Goal: Task Accomplishment & Management: Manage account settings

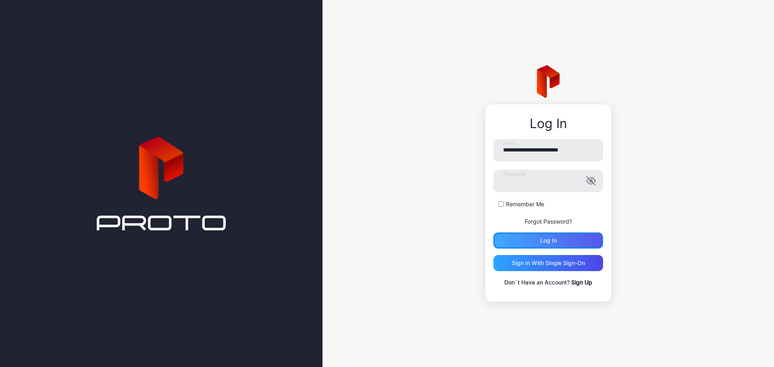
click at [550, 242] on div "Log in" at bounding box center [548, 241] width 17 height 6
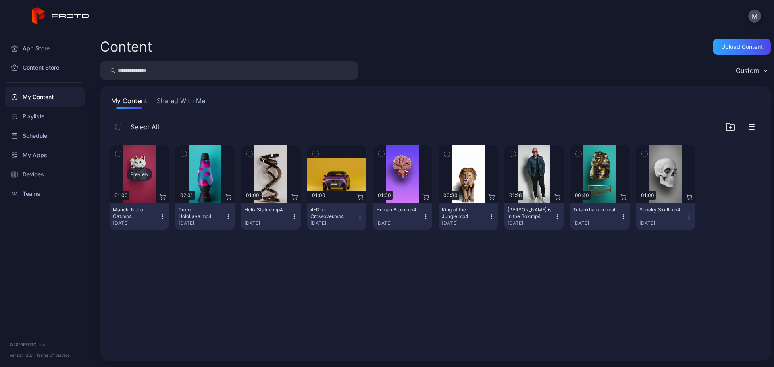
click at [131, 176] on div "Preview" at bounding box center [140, 174] width 26 height 13
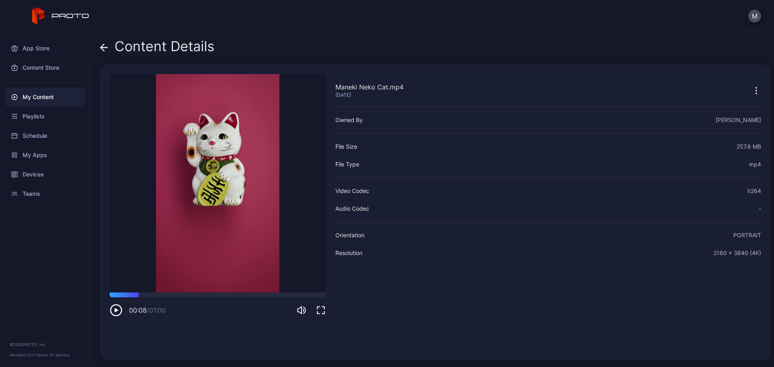
click at [112, 47] on div "Content Details" at bounding box center [157, 48] width 115 height 19
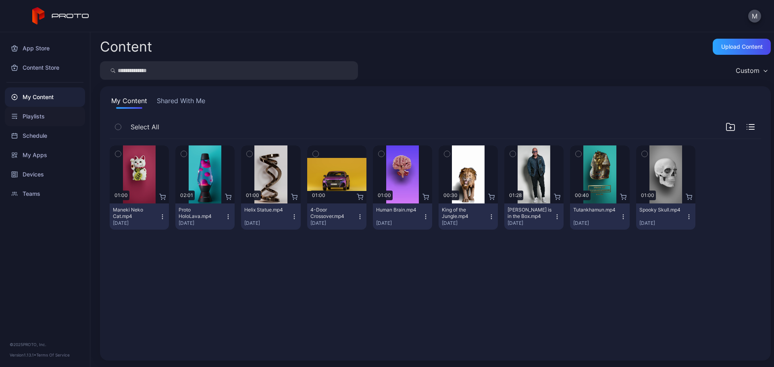
click at [36, 121] on div "Playlists" at bounding box center [45, 116] width 80 height 19
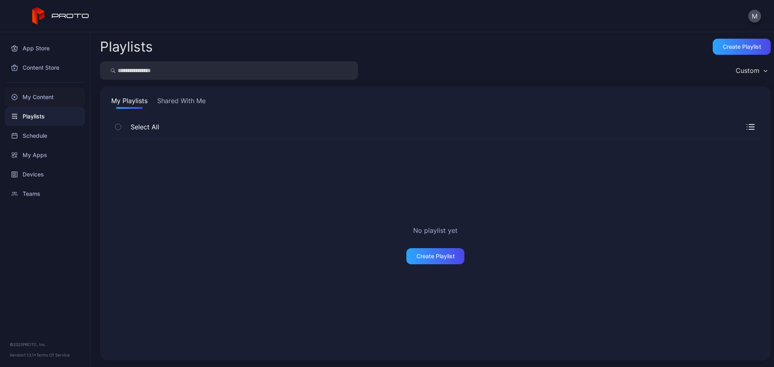
click at [48, 95] on div "My Content" at bounding box center [45, 97] width 80 height 19
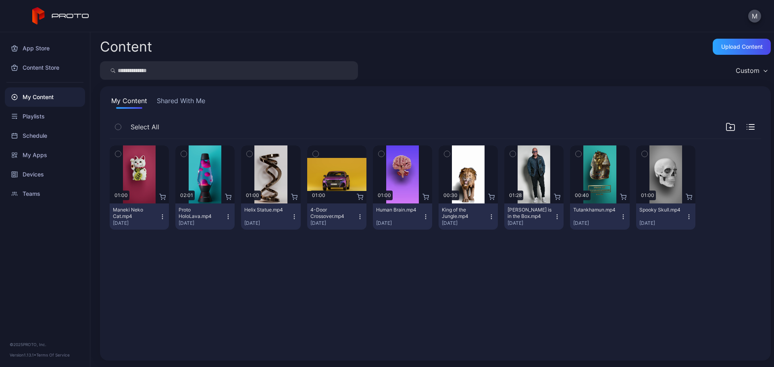
click at [163, 213] on button "Maneki Neko Cat.mp4 Sep 8, 2025" at bounding box center [139, 217] width 59 height 26
click at [180, 274] on div "Preview 01:00 Maneki Neko Cat.mp4 Sep 8, 2025 Preview 02:01 Proto HoloLava.mp4 …" at bounding box center [435, 245] width 665 height 225
click at [118, 152] on icon "button" at bounding box center [118, 154] width 6 height 9
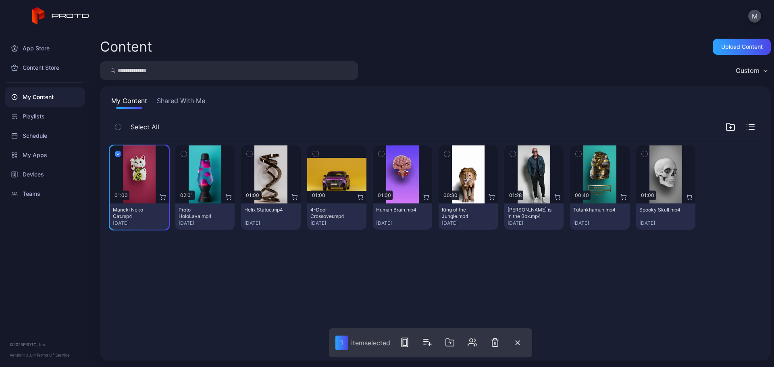
click at [181, 151] on icon "button" at bounding box center [184, 154] width 6 height 9
click at [254, 305] on div "Preview 01:00 Maneki Neko Cat.mp4 Sep 8, 2025 Preview 02:01 Proto HoloLava.mp4 …" at bounding box center [435, 245] width 665 height 225
click at [520, 341] on icon "button" at bounding box center [520, 343] width 5 height 5
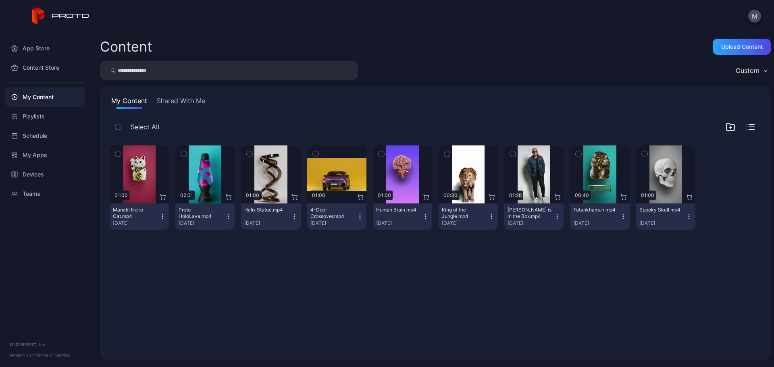
click at [494, 308] on div "Preview 01:00 Maneki Neko Cat.mp4 Sep 8, 2025 Preview 02:01 Proto HoloLava.mp4 …" at bounding box center [435, 245] width 665 height 225
click at [37, 67] on div "Content Store" at bounding box center [45, 67] width 80 height 19
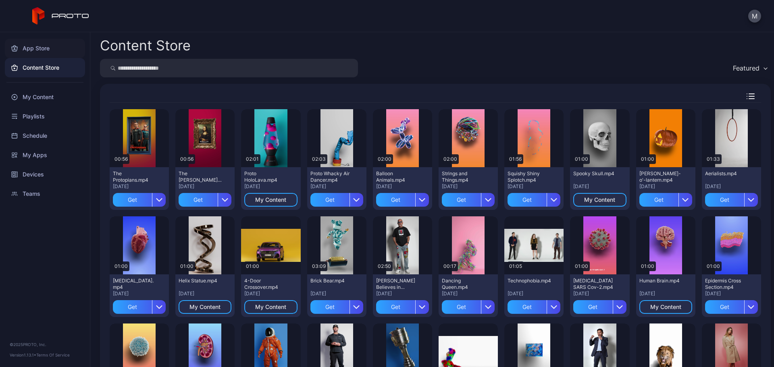
click at [40, 43] on div "App Store" at bounding box center [45, 48] width 80 height 19
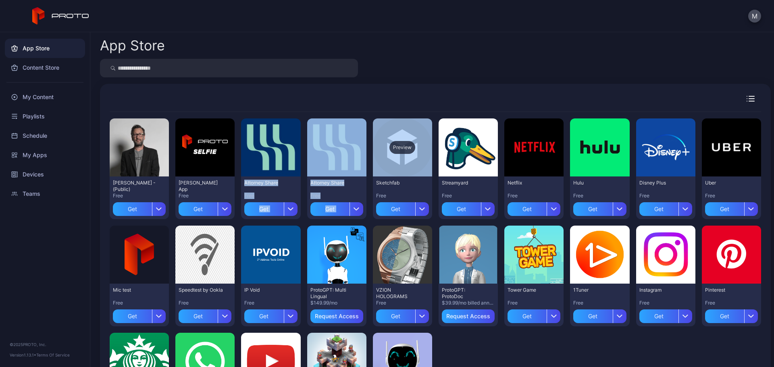
drag, startPoint x: 292, startPoint y: 144, endPoint x: 396, endPoint y: 156, distance: 104.3
click at [396, 156] on div "Preview David N Persona - (Public) Free Get Preview David Selfie App Free Get P…" at bounding box center [436, 276] width 652 height 328
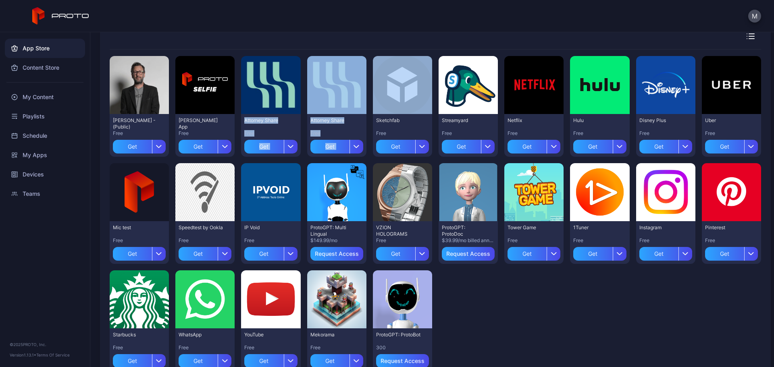
scroll to position [89, 0]
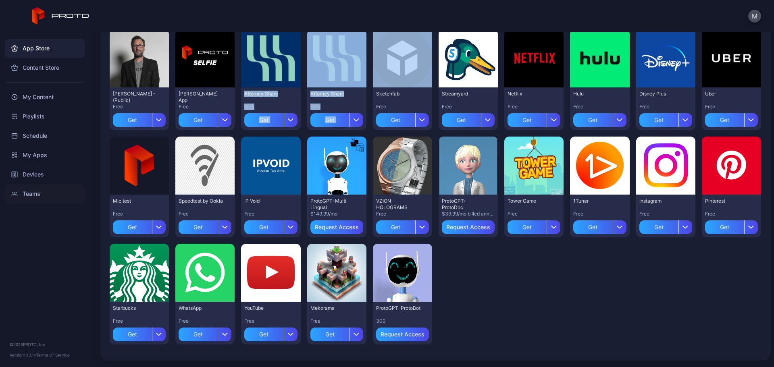
click at [32, 195] on div "Teams" at bounding box center [45, 193] width 80 height 19
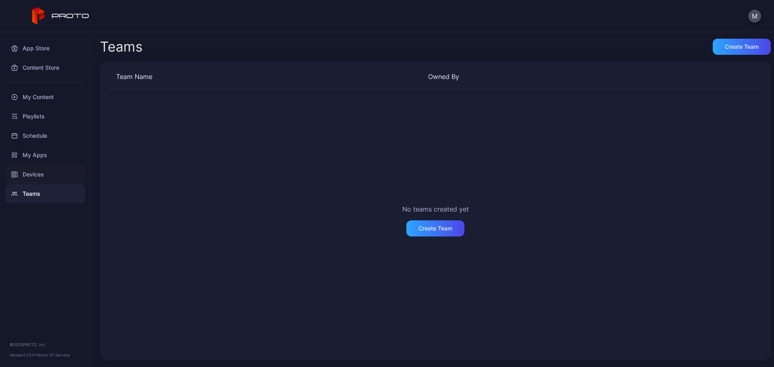
click at [46, 172] on div "Devices" at bounding box center [45, 174] width 80 height 19
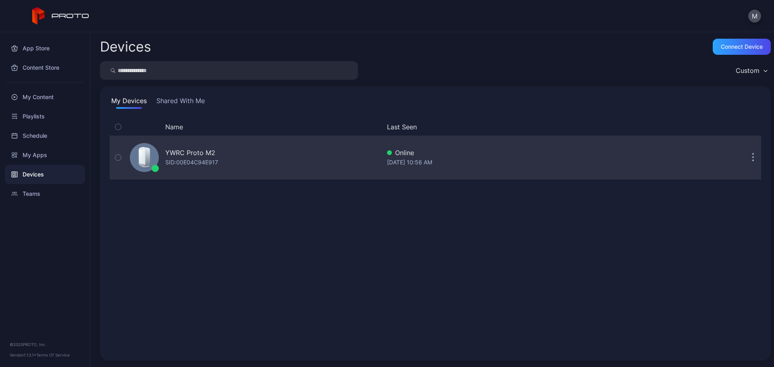
drag, startPoint x: 196, startPoint y: 154, endPoint x: 175, endPoint y: 155, distance: 21.4
click at [175, 155] on div "YWRC Proto M2" at bounding box center [190, 153] width 50 height 10
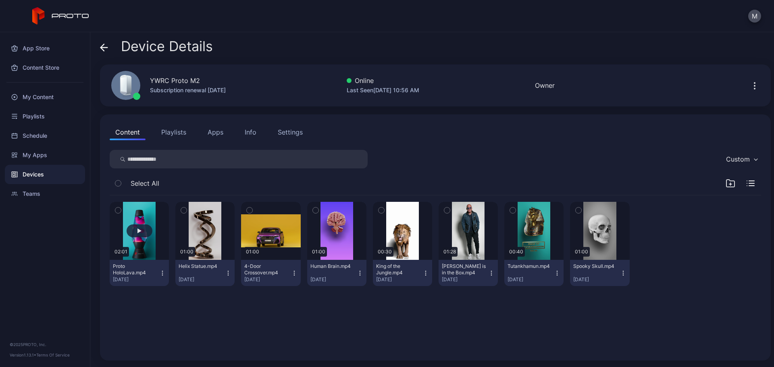
click at [139, 224] on button "button" at bounding box center [139, 231] width 59 height 58
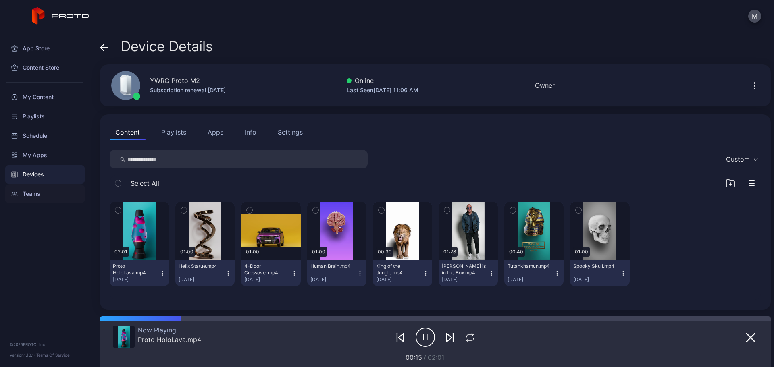
click at [36, 190] on div "Teams" at bounding box center [45, 193] width 80 height 19
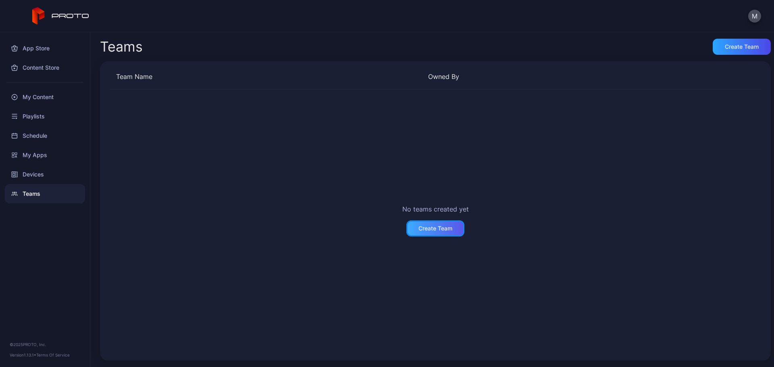
click at [442, 228] on div "Create Team" at bounding box center [436, 228] width 34 height 6
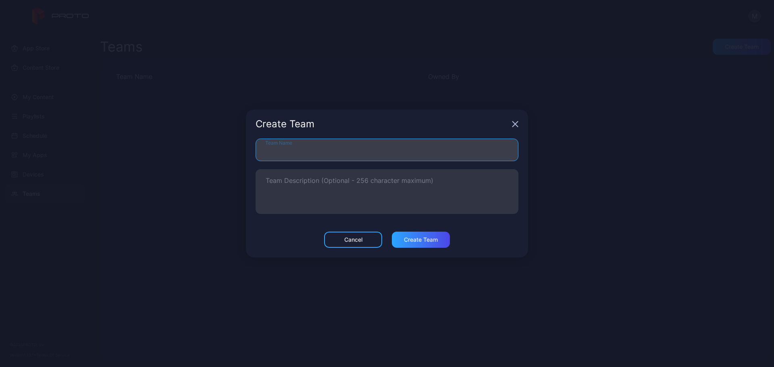
click at [302, 143] on input "Team Name" at bounding box center [387, 150] width 263 height 23
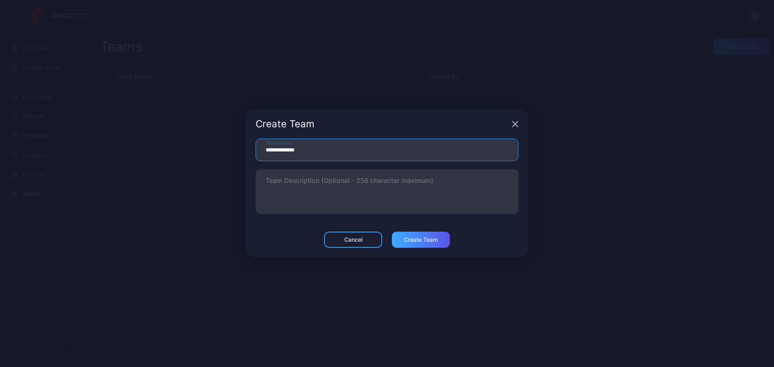
type input "**********"
click at [416, 242] on div "Create Team" at bounding box center [421, 240] width 34 height 6
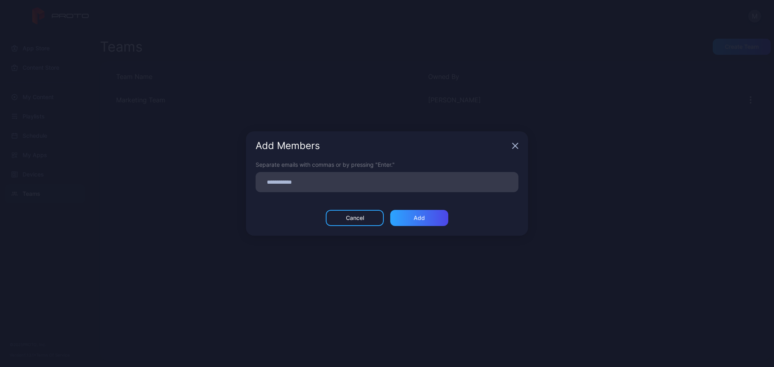
click at [386, 185] on input at bounding box center [386, 182] width 253 height 10
type input "**********"
click at [419, 219] on div "Add" at bounding box center [419, 221] width 11 height 6
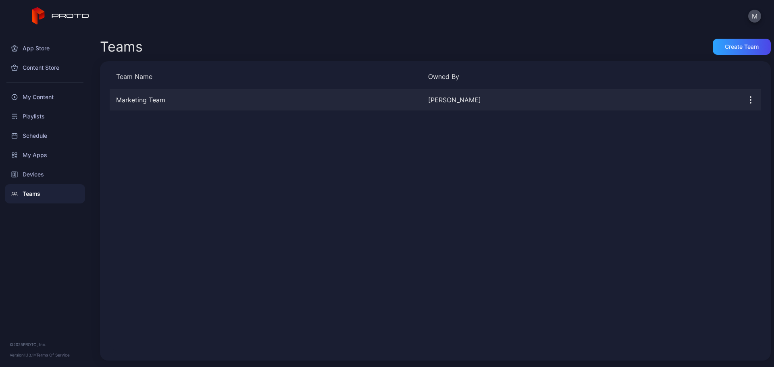
click at [746, 96] on icon "button" at bounding box center [751, 100] width 10 height 10
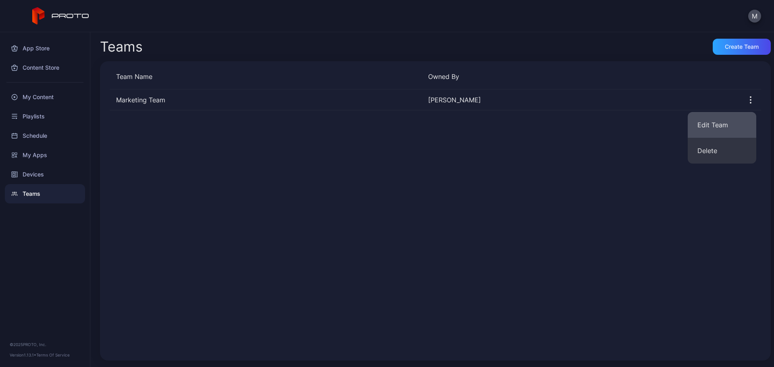
click at [718, 121] on button "Edit Team" at bounding box center [722, 125] width 69 height 26
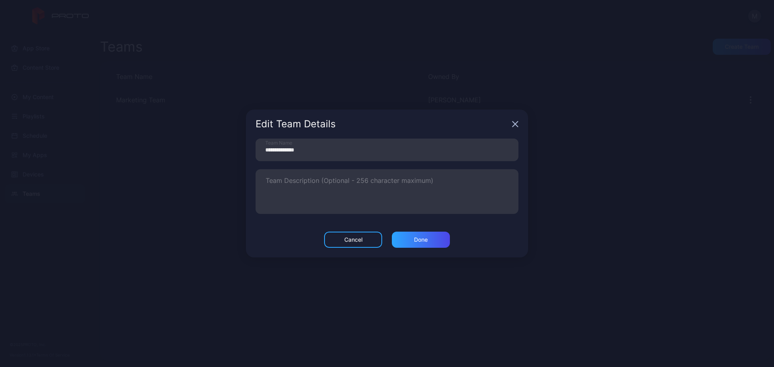
click at [515, 123] on icon "button" at bounding box center [515, 124] width 6 height 6
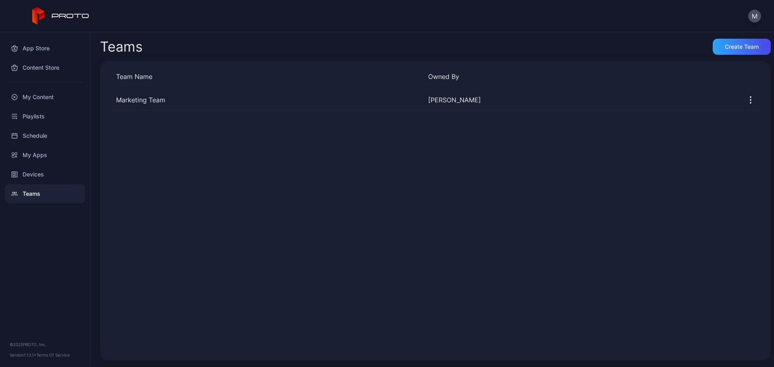
click at [590, 179] on div "Marketing Team Monique Bennett" at bounding box center [436, 221] width 652 height 262
click at [37, 94] on div "My Content" at bounding box center [45, 97] width 80 height 19
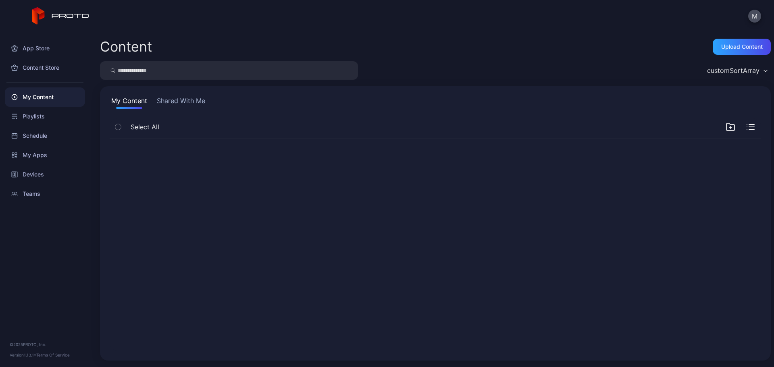
click at [37, 94] on div "My Content" at bounding box center [45, 97] width 80 height 19
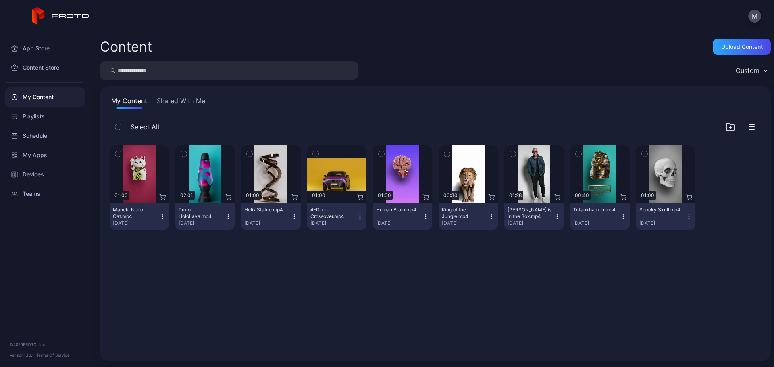
click at [165, 215] on icon "button" at bounding box center [162, 217] width 6 height 6
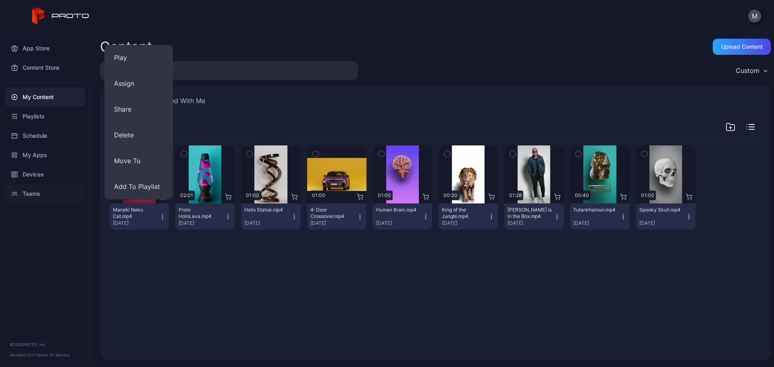
click at [27, 190] on div "Teams" at bounding box center [45, 193] width 80 height 19
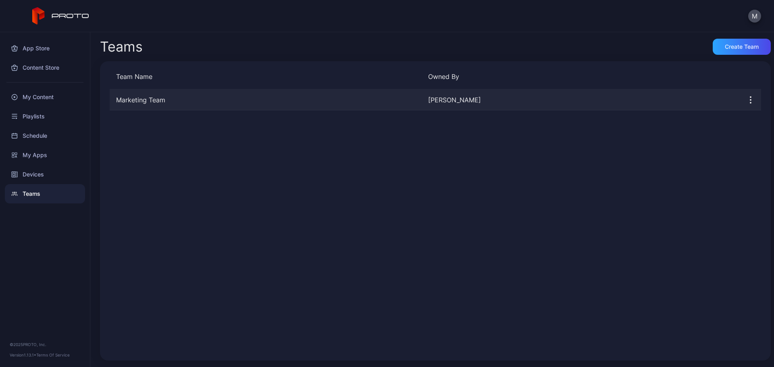
click at [746, 100] on icon "button" at bounding box center [751, 100] width 10 height 10
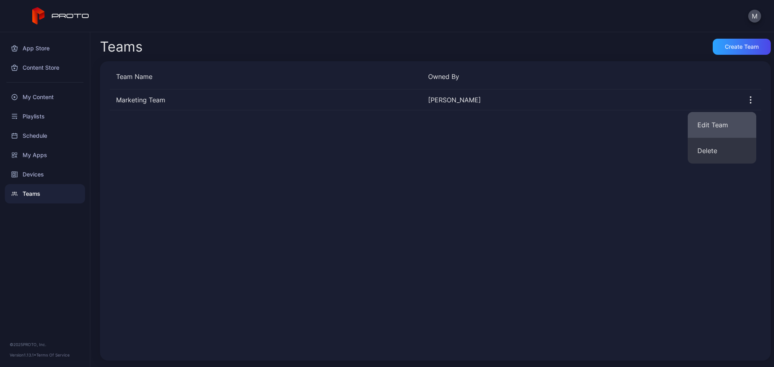
click at [723, 125] on button "Edit Team" at bounding box center [722, 125] width 69 height 26
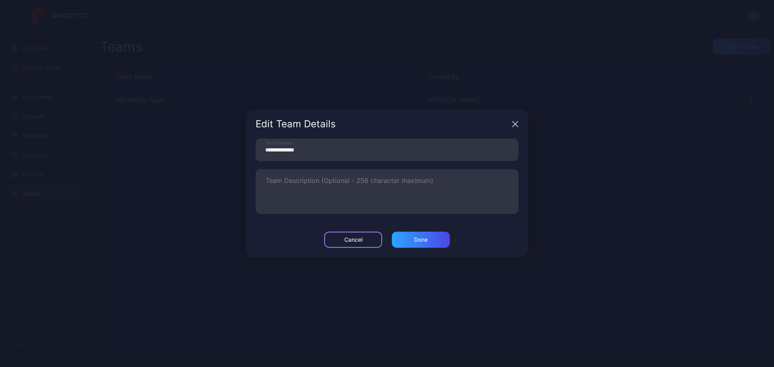
click at [364, 242] on div "Cancel" at bounding box center [353, 240] width 58 height 16
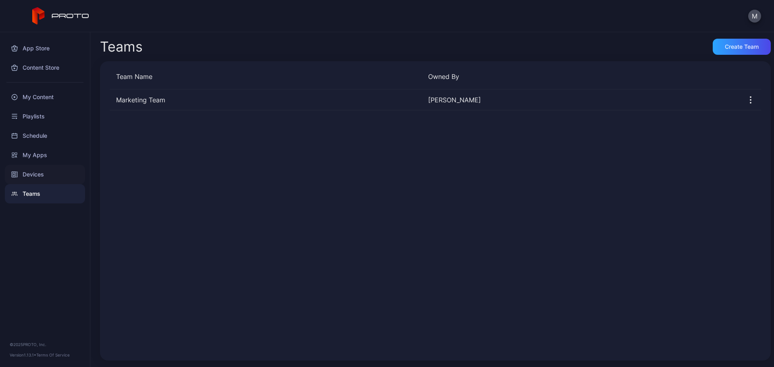
click at [35, 170] on div "Devices" at bounding box center [45, 174] width 80 height 19
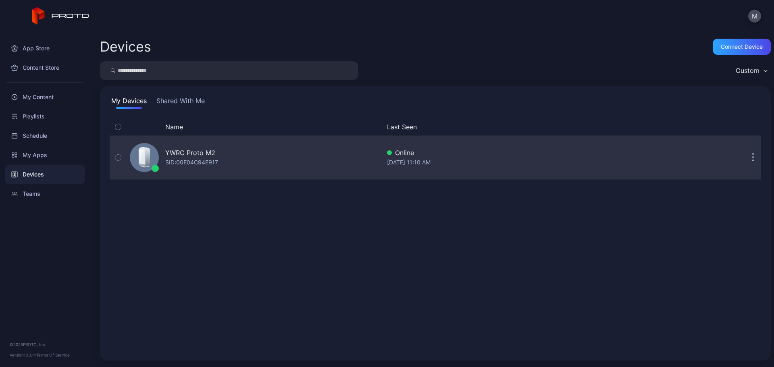
click at [745, 162] on button "button" at bounding box center [753, 158] width 16 height 16
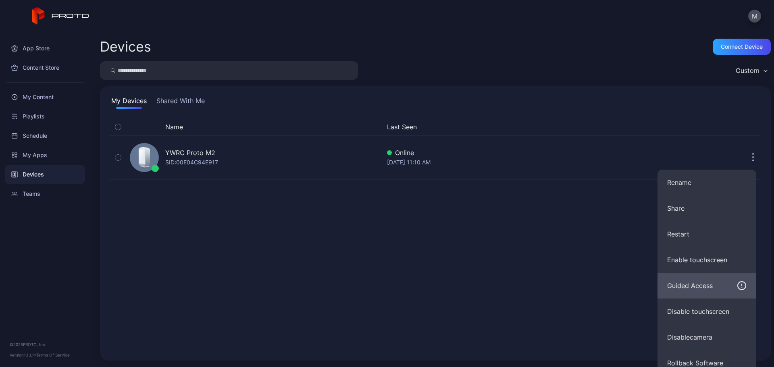
scroll to position [9, 0]
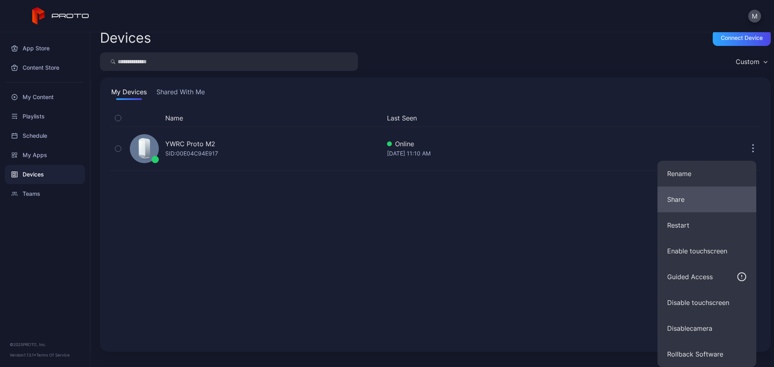
click at [705, 198] on button "Share" at bounding box center [707, 200] width 99 height 26
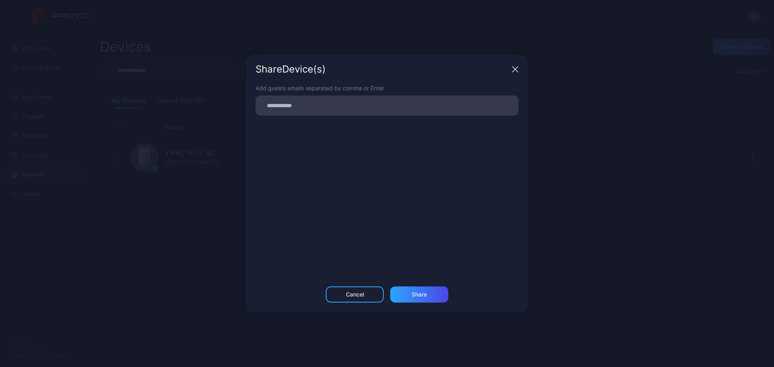
scroll to position [0, 0]
click at [393, 99] on div at bounding box center [389, 105] width 258 height 15
click at [326, 107] on input at bounding box center [386, 105] width 253 height 10
type input "**********"
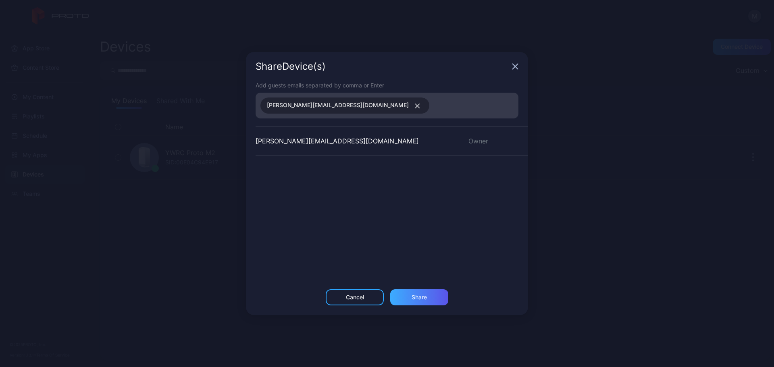
click at [429, 293] on div "Share" at bounding box center [419, 298] width 58 height 16
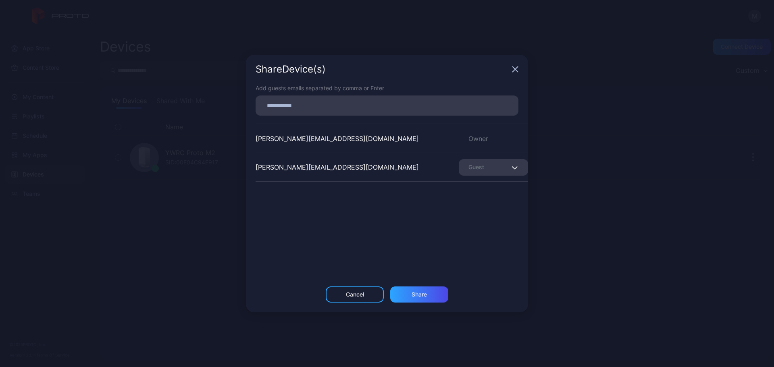
click at [507, 165] on div "Guest" at bounding box center [493, 167] width 69 height 17
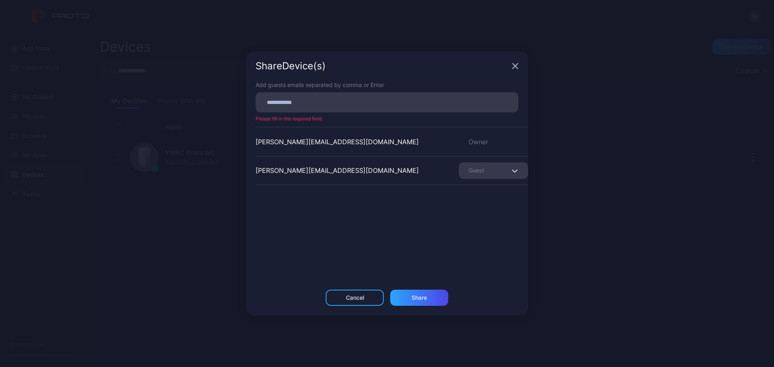
click at [593, 164] on div "Share Device (s) Add guests emails separated by comma or Enter Please fill in t…" at bounding box center [387, 183] width 774 height 367
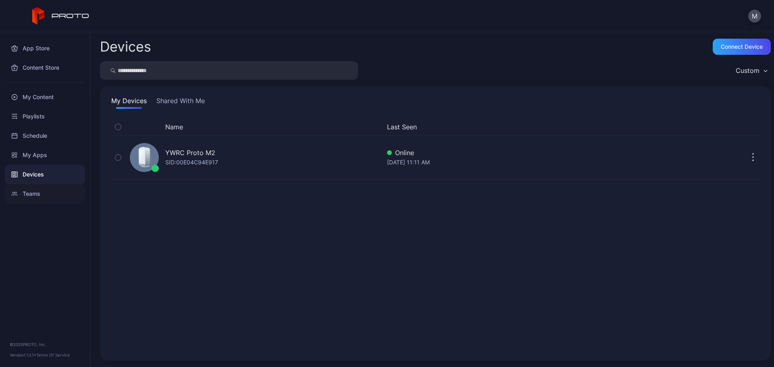
click at [35, 192] on div "Teams" at bounding box center [45, 193] width 80 height 19
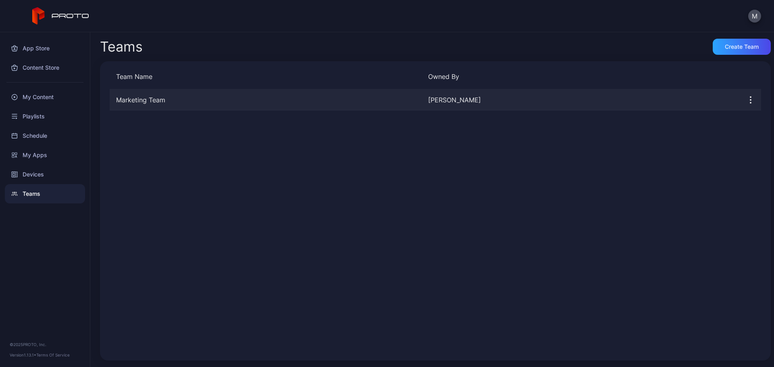
click at [204, 99] on div "Marketing Team" at bounding box center [266, 100] width 312 height 10
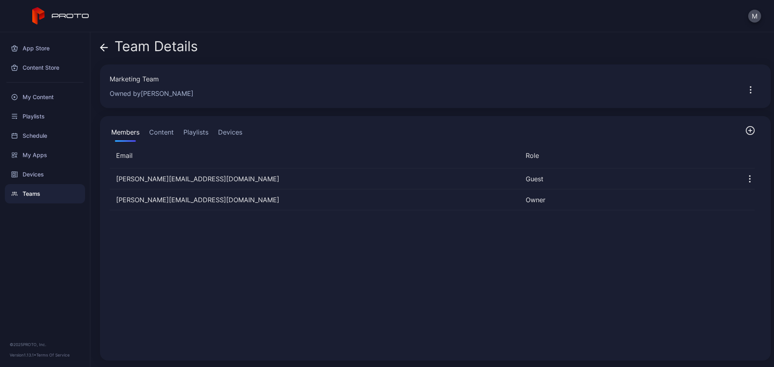
click at [231, 136] on button "Devices" at bounding box center [230, 134] width 27 height 16
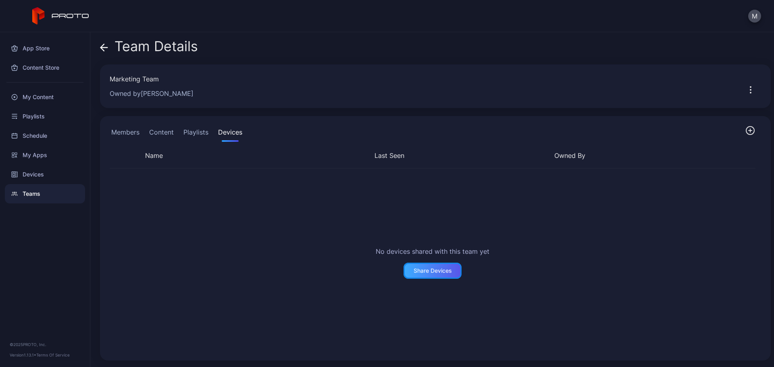
click at [438, 270] on div "Share Devices" at bounding box center [433, 271] width 38 height 6
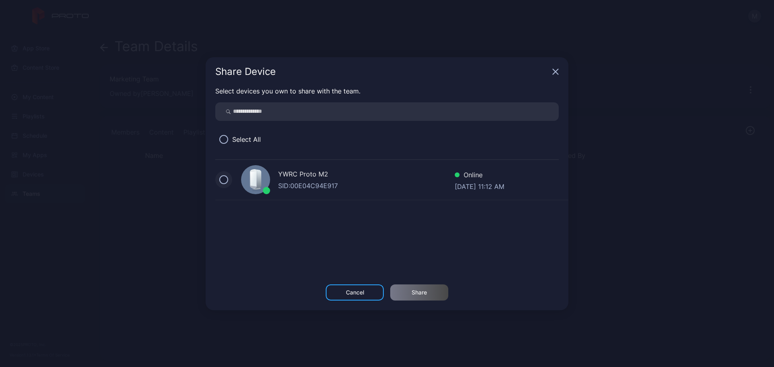
click at [224, 177] on button at bounding box center [223, 179] width 9 height 9
click at [424, 288] on div "Share" at bounding box center [419, 293] width 58 height 16
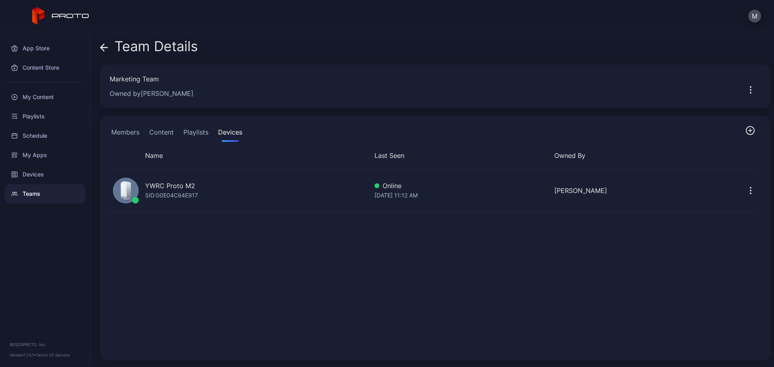
click at [127, 131] on button "Members" at bounding box center [125, 134] width 31 height 16
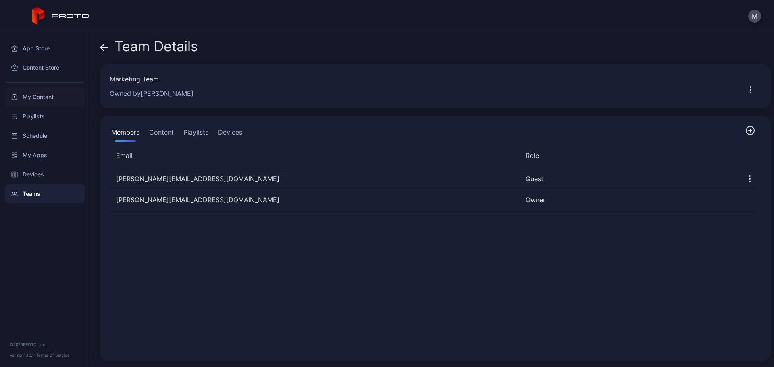
click at [34, 98] on div "My Content" at bounding box center [45, 97] width 80 height 19
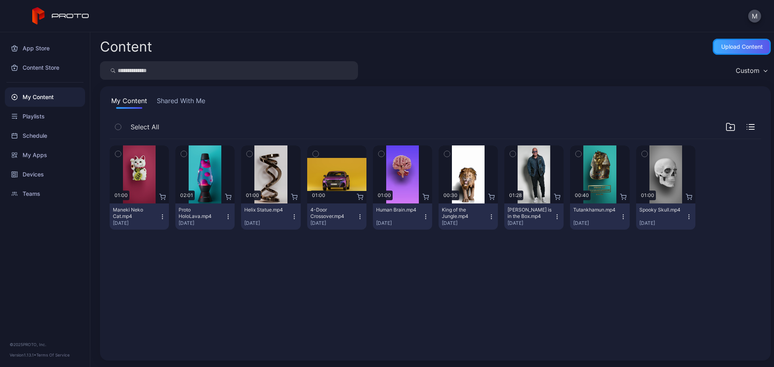
click at [740, 45] on div "Upload Content" at bounding box center [742, 47] width 42 height 6
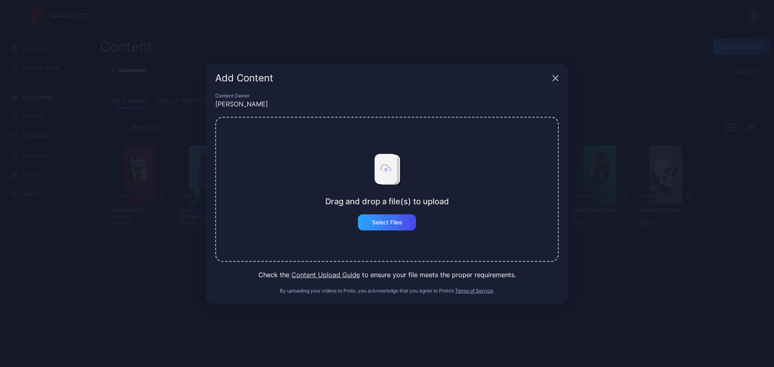
click at [318, 273] on button "Content Upload Guide" at bounding box center [326, 275] width 69 height 10
click at [552, 75] on div "Add Content" at bounding box center [387, 78] width 363 height 29
click at [559, 79] on div "Add Content" at bounding box center [387, 78] width 363 height 29
click at [556, 78] on icon "button" at bounding box center [555, 77] width 5 height 5
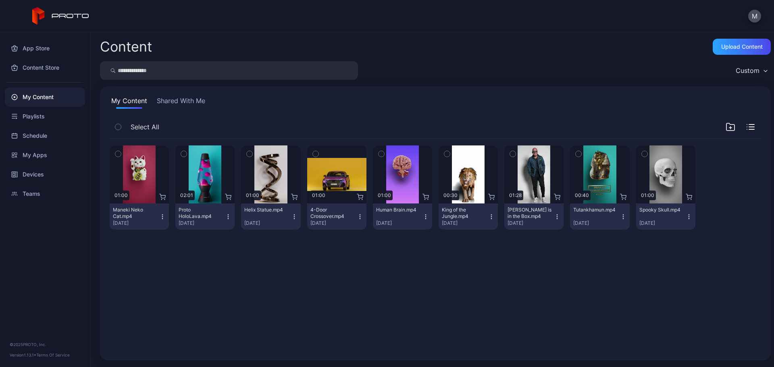
click at [188, 101] on button "Shared With Me" at bounding box center [181, 102] width 52 height 13
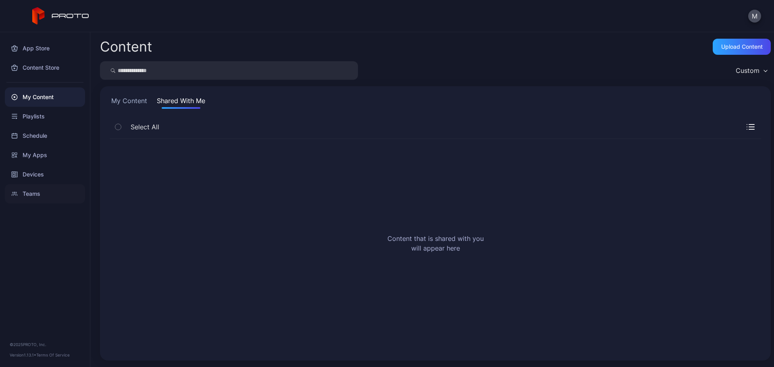
click at [20, 196] on div "Teams" at bounding box center [45, 193] width 80 height 19
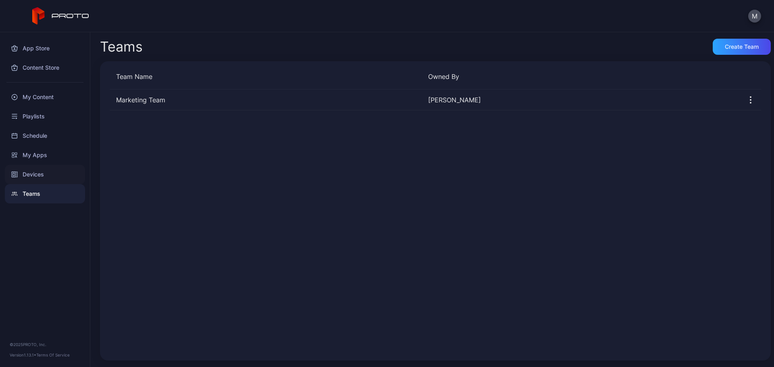
click at [24, 175] on div "Devices" at bounding box center [45, 174] width 80 height 19
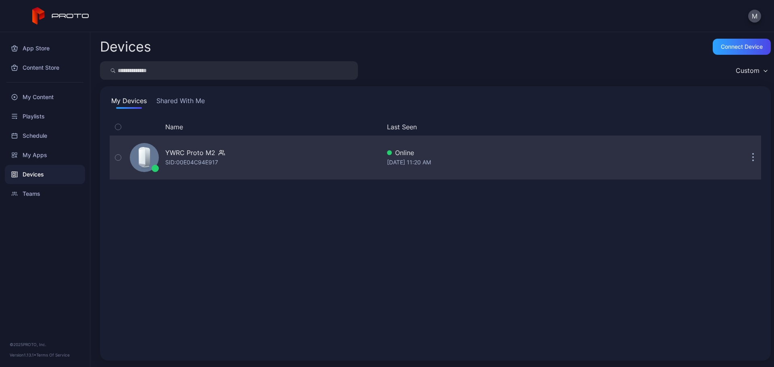
click at [747, 158] on button "button" at bounding box center [753, 158] width 16 height 16
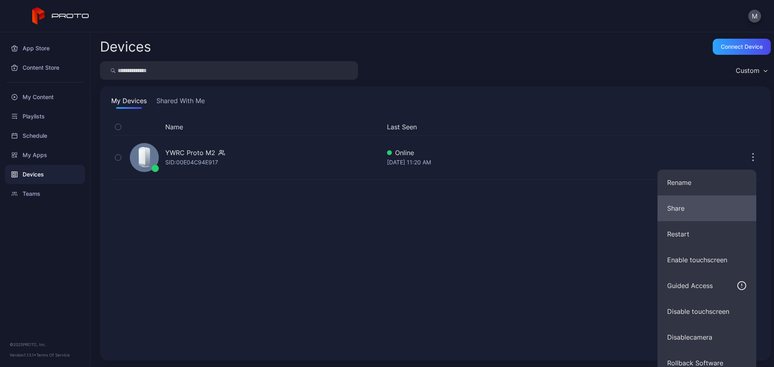
click at [673, 201] on button "Share" at bounding box center [707, 209] width 99 height 26
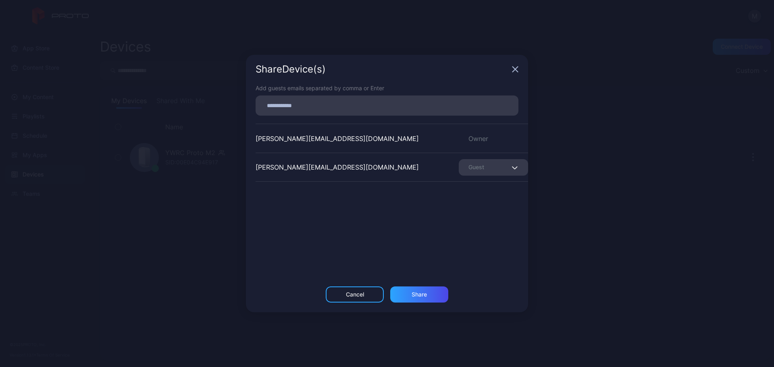
click at [312, 106] on input at bounding box center [386, 105] width 253 height 10
type input "**********"
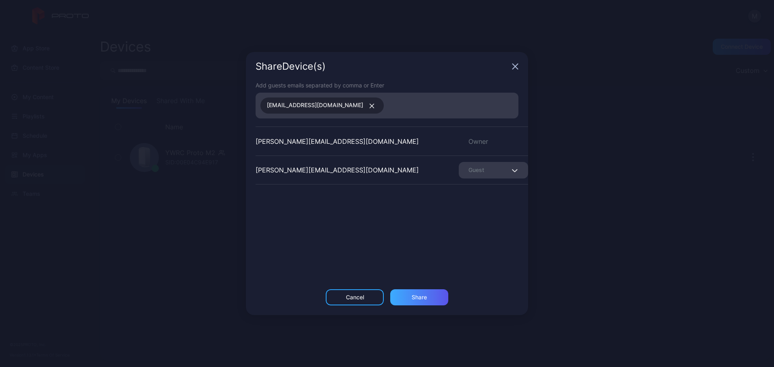
click at [412, 295] on div "Share" at bounding box center [419, 297] width 15 height 6
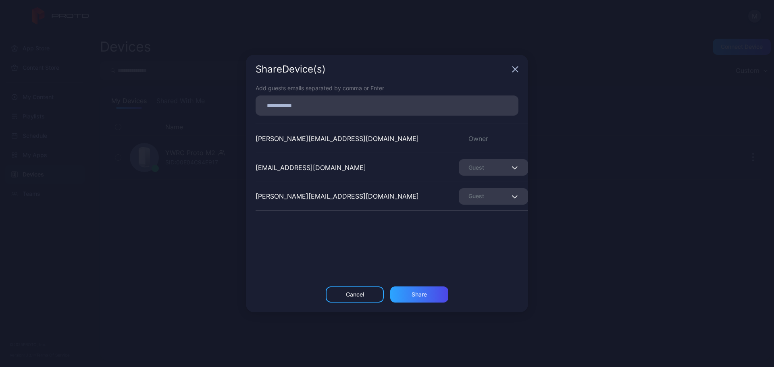
click at [515, 66] on icon "button" at bounding box center [515, 69] width 6 height 6
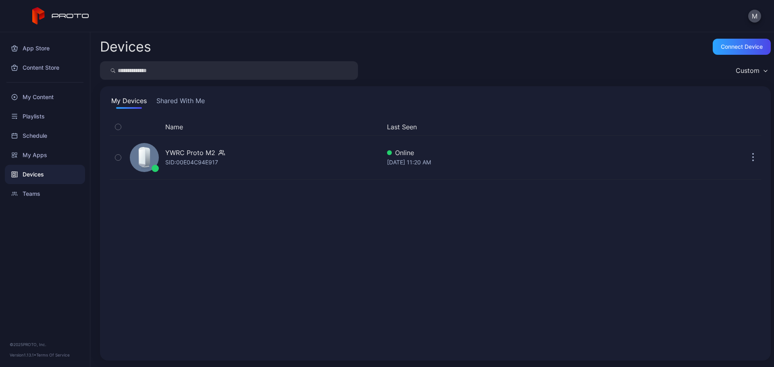
click at [180, 100] on button "Shared With Me" at bounding box center [181, 102] width 52 height 13
click at [169, 104] on button "Shared With Me" at bounding box center [181, 102] width 52 height 13
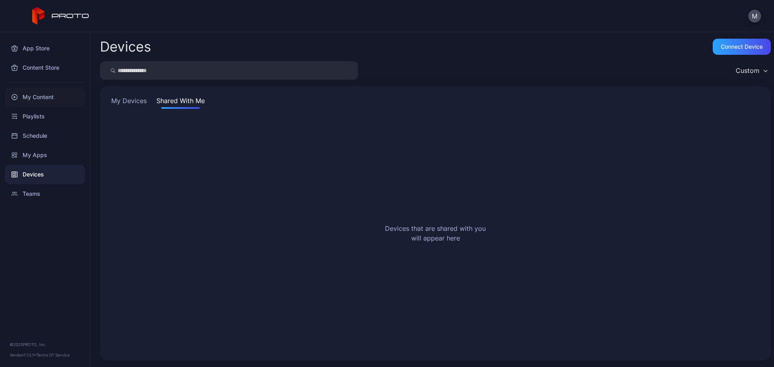
click at [25, 96] on div "My Content" at bounding box center [45, 97] width 80 height 19
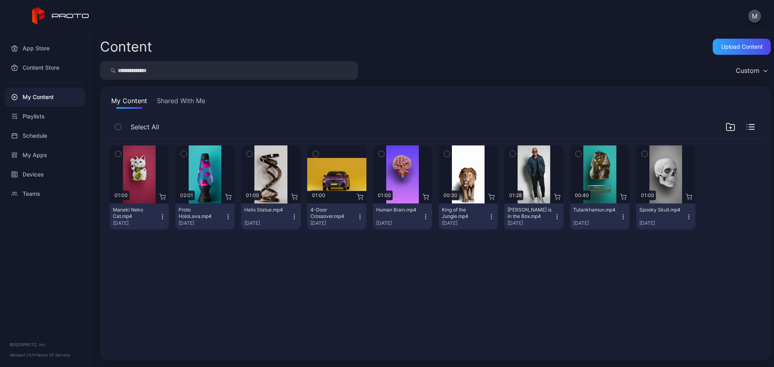
click at [182, 102] on button "Shared With Me" at bounding box center [181, 102] width 52 height 13
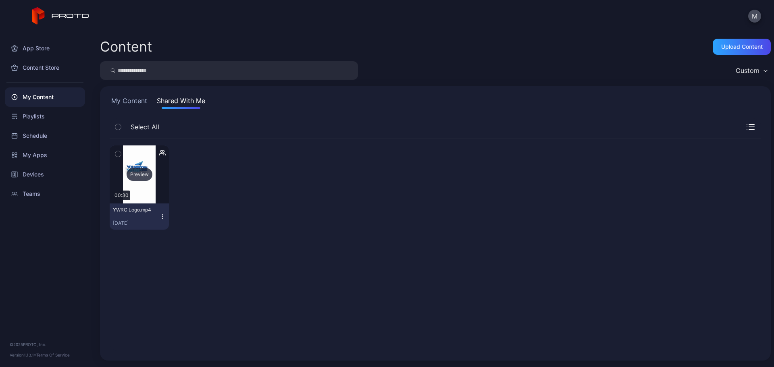
click at [136, 176] on div "Preview" at bounding box center [140, 174] width 26 height 13
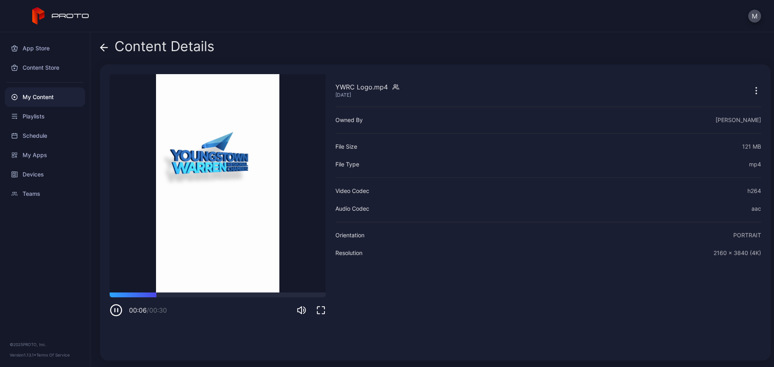
click at [752, 87] on icon "button" at bounding box center [757, 91] width 10 height 10
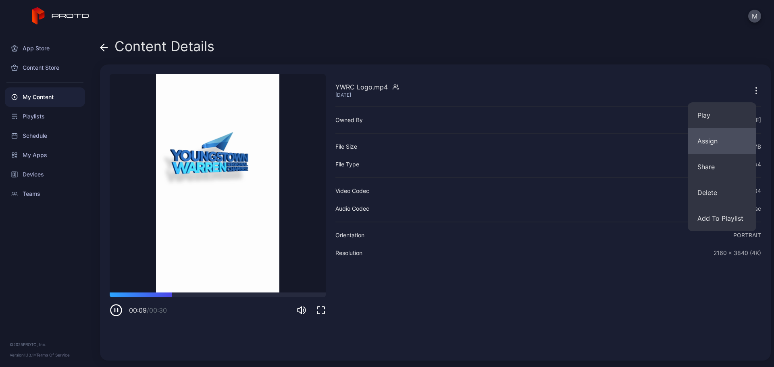
click at [702, 133] on button "Assign" at bounding box center [722, 141] width 69 height 26
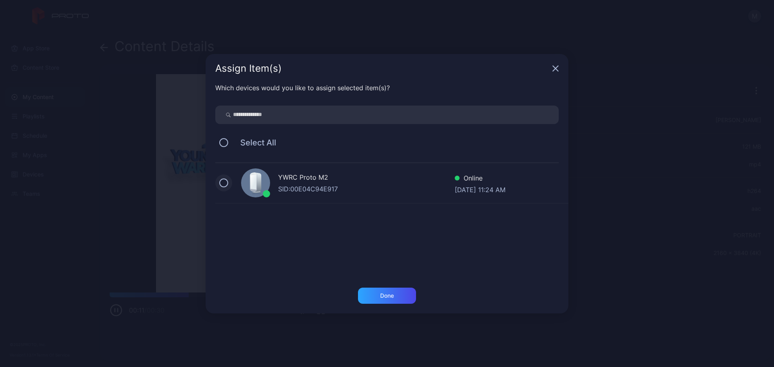
click at [221, 181] on button at bounding box center [223, 183] width 9 height 9
click at [380, 299] on div "Done" at bounding box center [387, 296] width 58 height 16
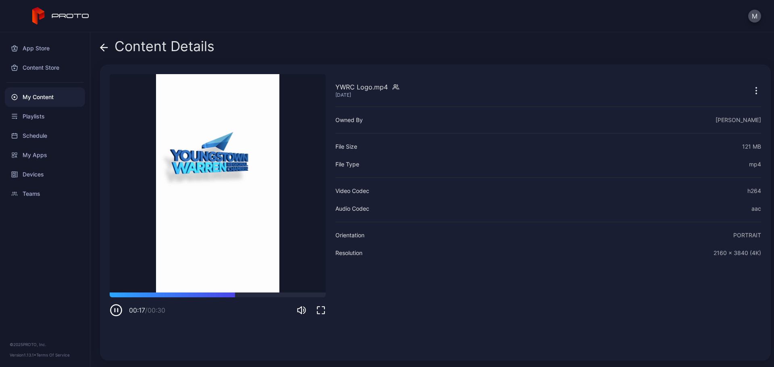
click at [104, 46] on icon at bounding box center [104, 48] width 8 height 8
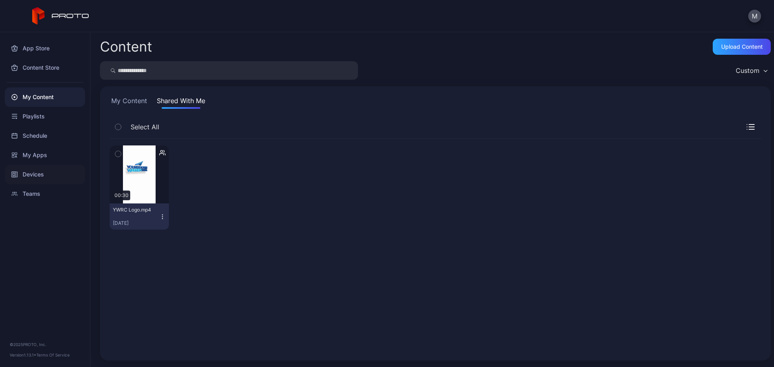
click at [27, 175] on div "Devices" at bounding box center [45, 174] width 80 height 19
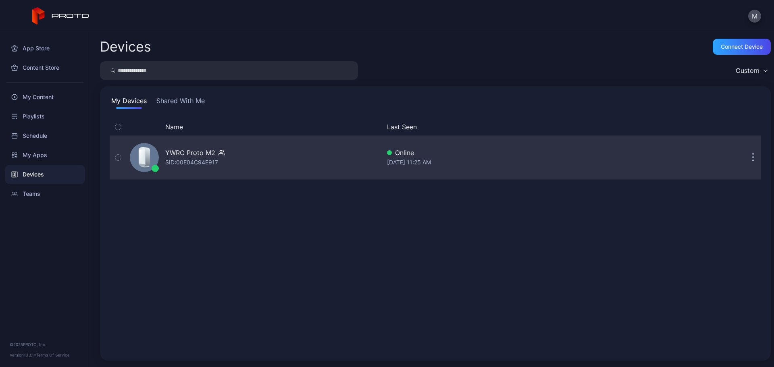
click at [224, 161] on div "YWRC Proto M2 SID: 00E04C94E917" at bounding box center [254, 158] width 254 height 40
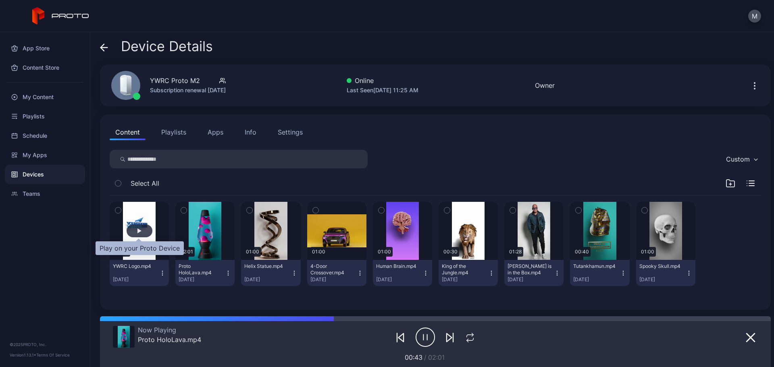
click at [133, 230] on div "button" at bounding box center [140, 231] width 26 height 13
click at [138, 230] on div "button" at bounding box center [140, 231] width 4 height 5
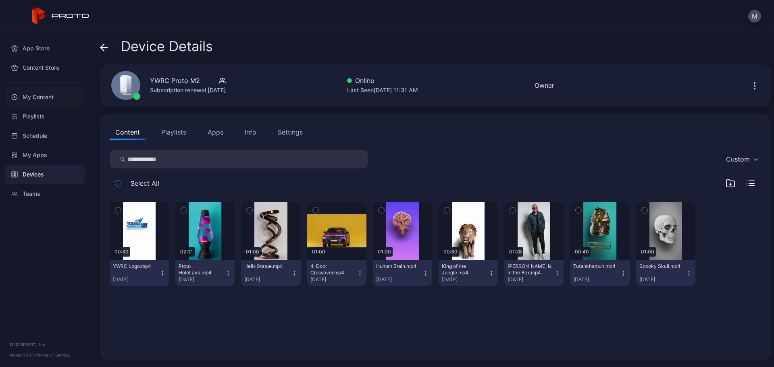
click at [35, 99] on div "My Content" at bounding box center [45, 97] width 80 height 19
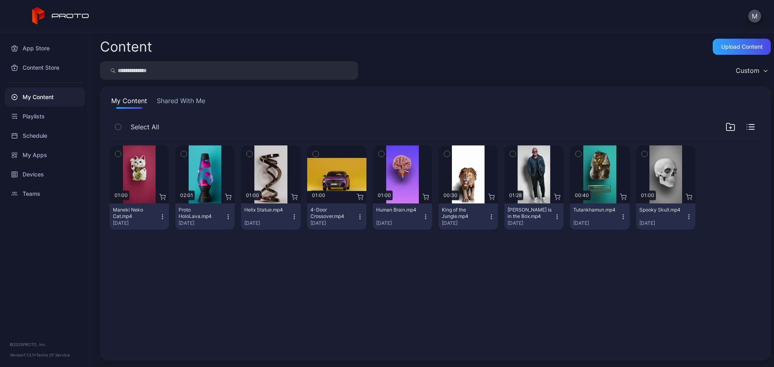
click at [189, 104] on button "Shared With Me" at bounding box center [181, 102] width 52 height 13
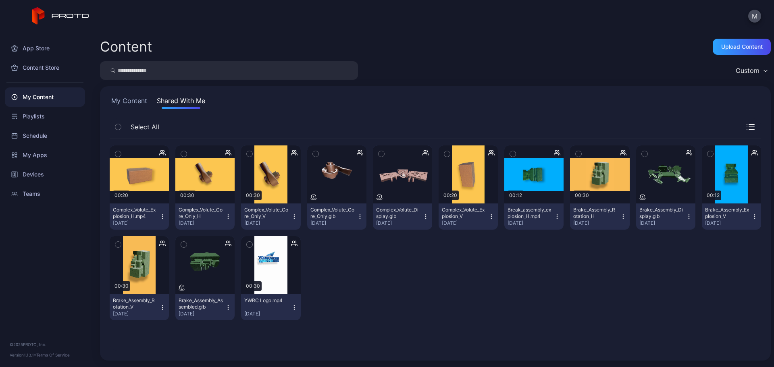
click at [752, 217] on icon "button" at bounding box center [755, 217] width 6 height 6
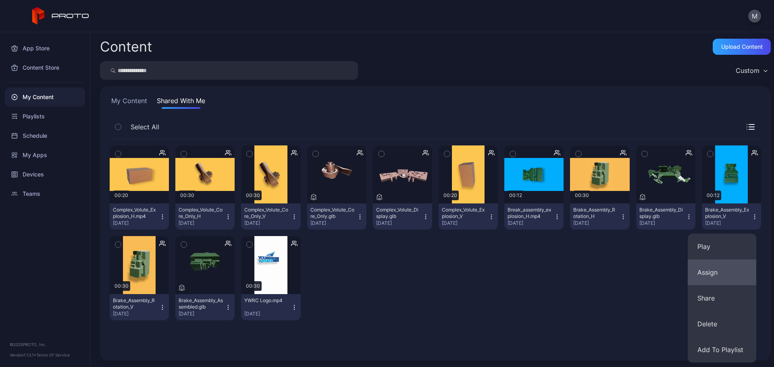
click at [720, 274] on button "Assign" at bounding box center [722, 273] width 69 height 26
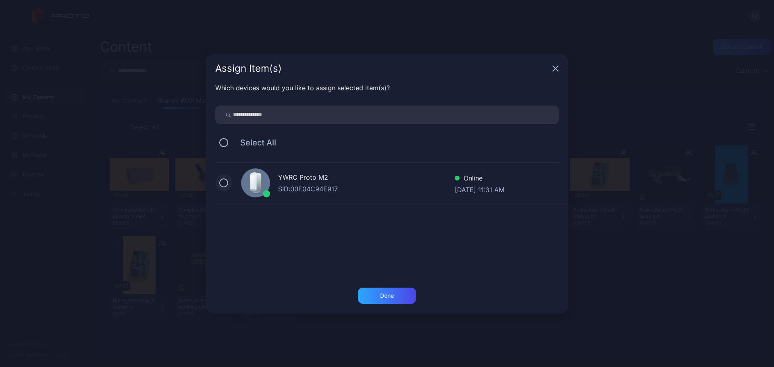
click at [225, 184] on button at bounding box center [223, 183] width 9 height 9
click at [393, 298] on div "Done" at bounding box center [387, 296] width 14 height 6
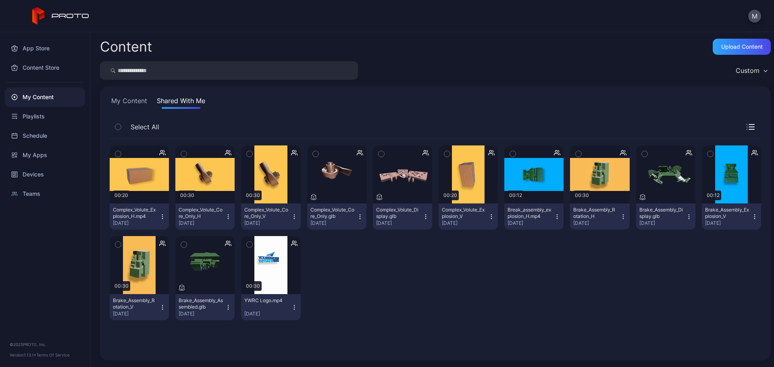
click at [125, 98] on button "My Content" at bounding box center [129, 102] width 39 height 13
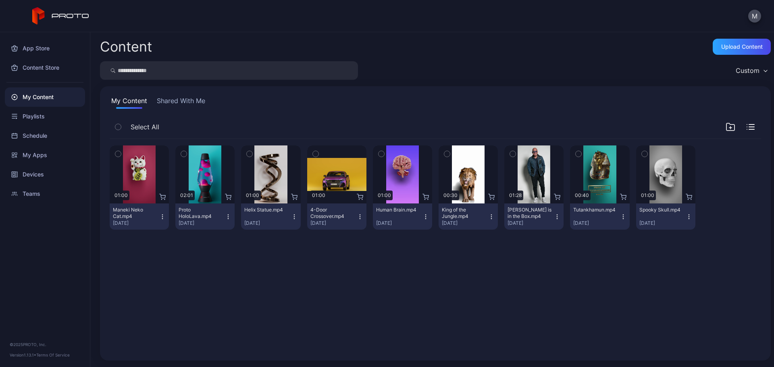
click at [174, 99] on button "Shared With Me" at bounding box center [181, 102] width 52 height 13
